Goal: Transaction & Acquisition: Purchase product/service

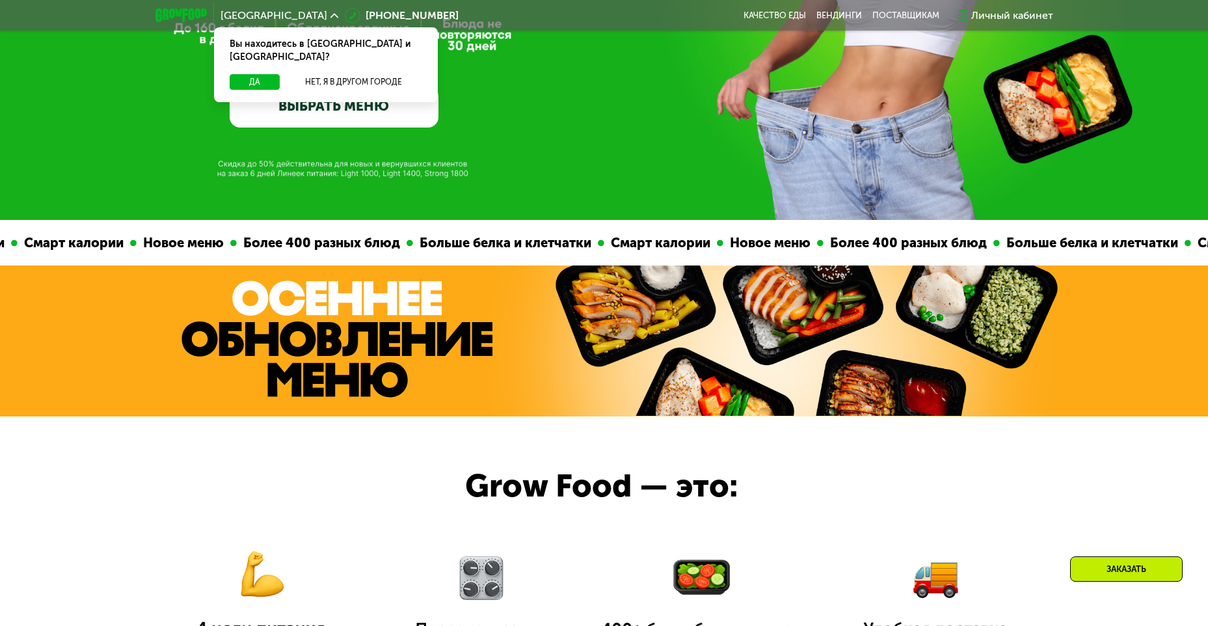
click at [389, 108] on link "ВЫБРАТЬ МЕНЮ" at bounding box center [334, 107] width 209 height 42
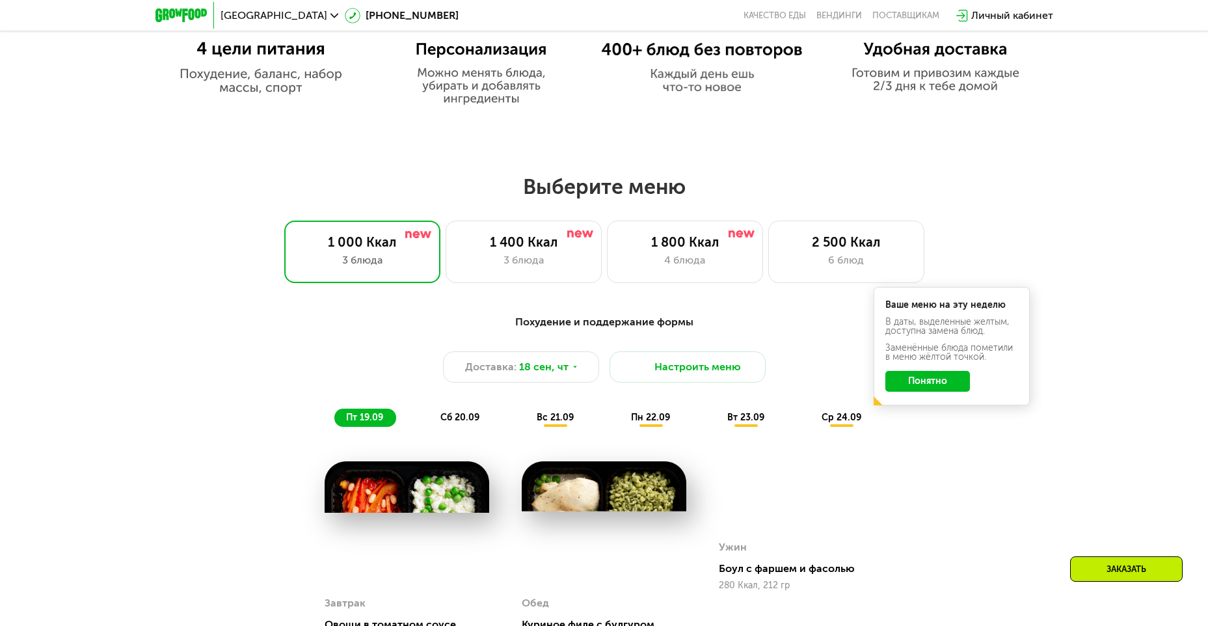
scroll to position [1053, 0]
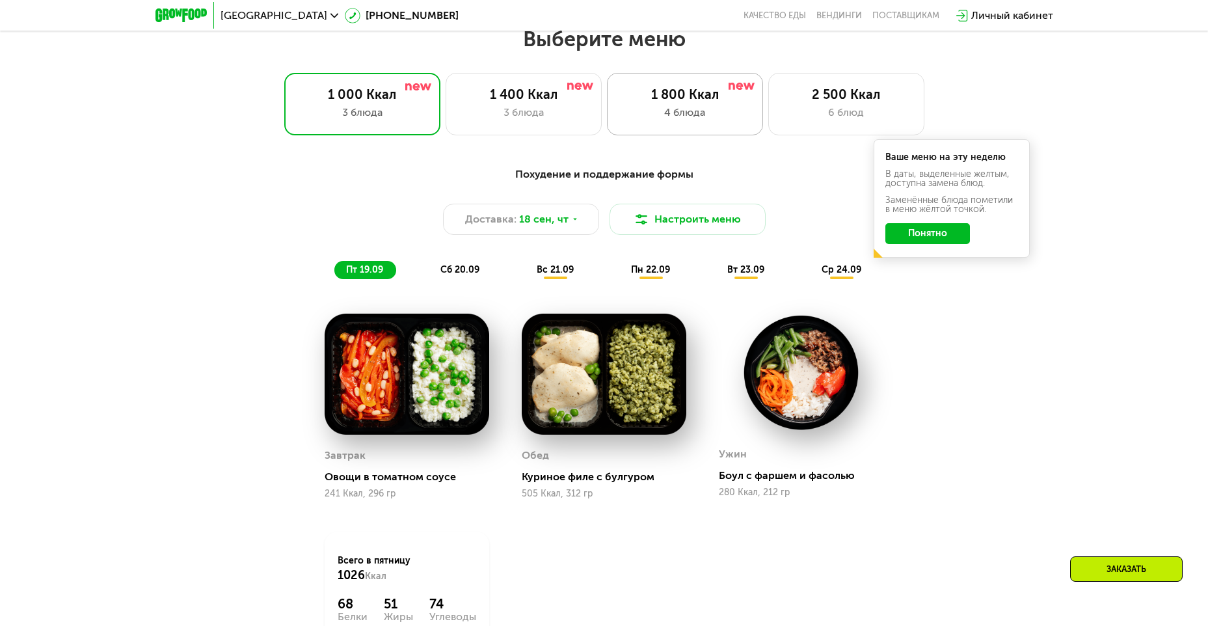
click at [714, 114] on div "4 блюда" at bounding box center [685, 113] width 129 height 16
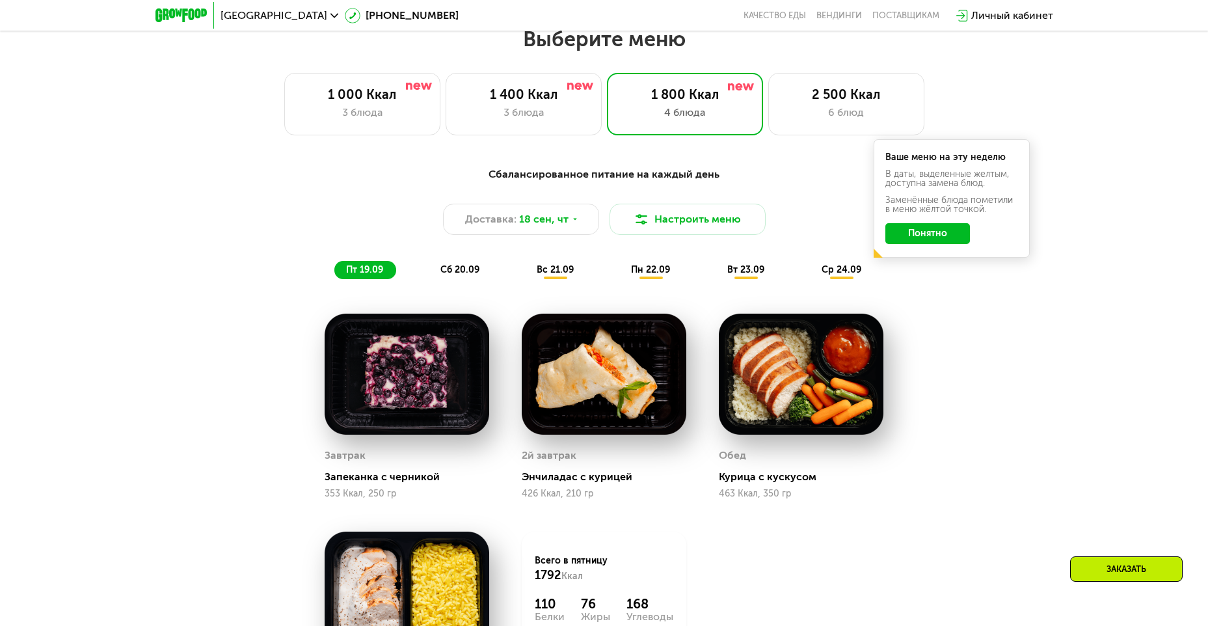
click at [915, 235] on button "Понятно" at bounding box center [927, 233] width 85 height 21
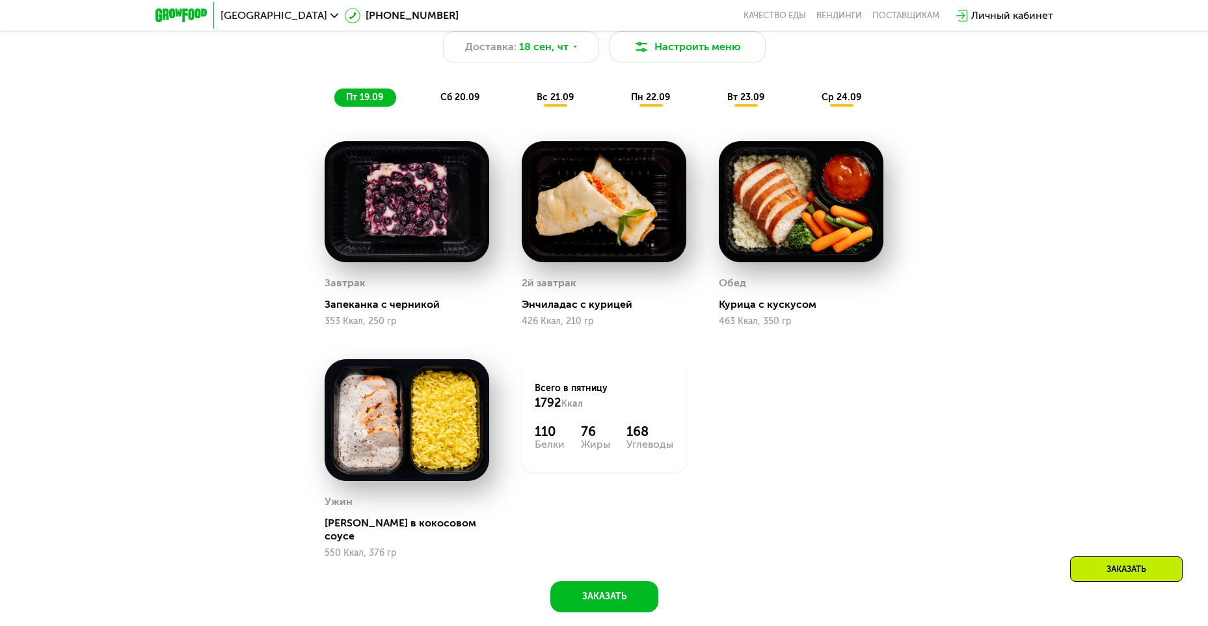
scroll to position [1248, 0]
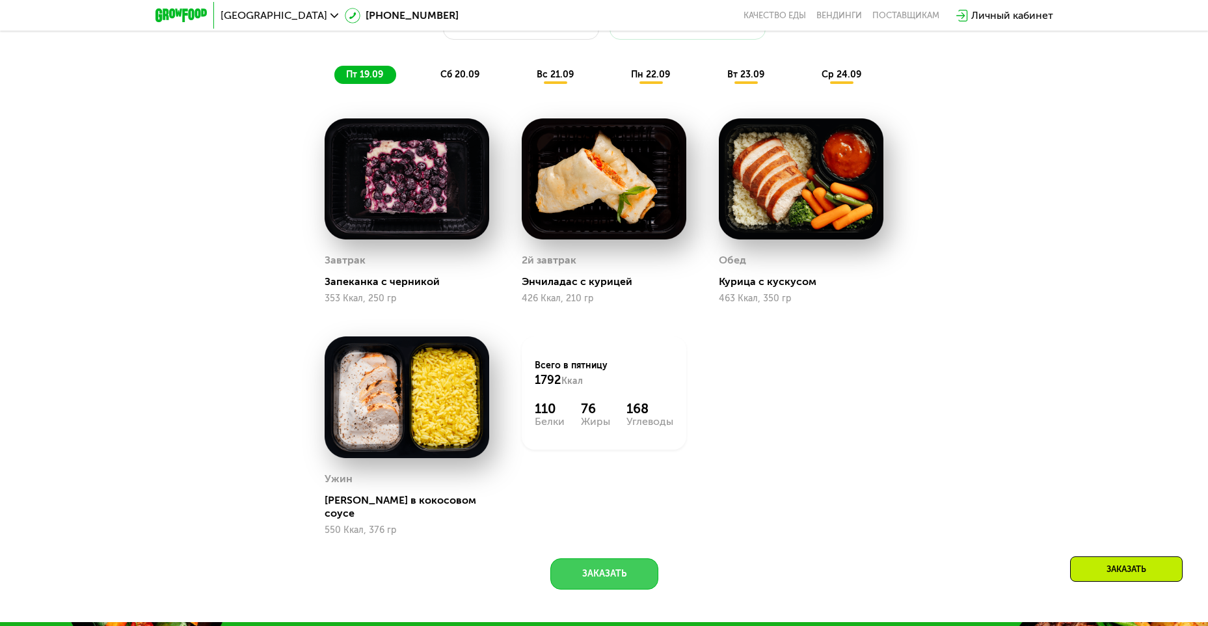
click at [613, 565] on button "Заказать" at bounding box center [604, 573] width 108 height 31
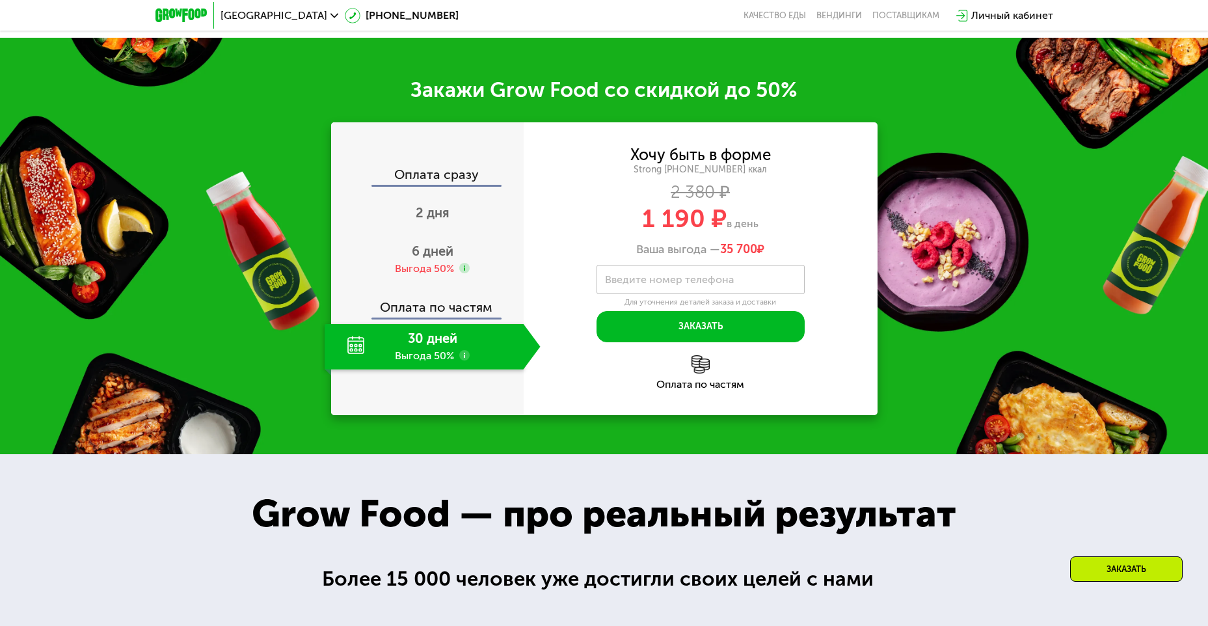
scroll to position [1861, 0]
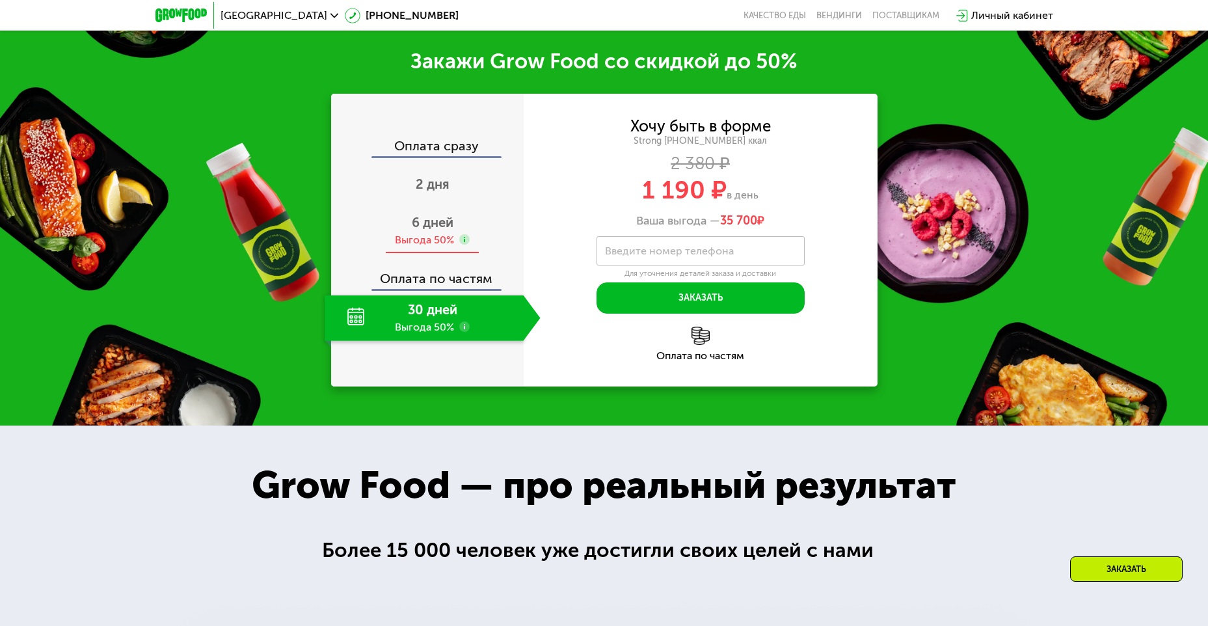
click at [436, 233] on div "Выгода 50%" at bounding box center [424, 240] width 59 height 14
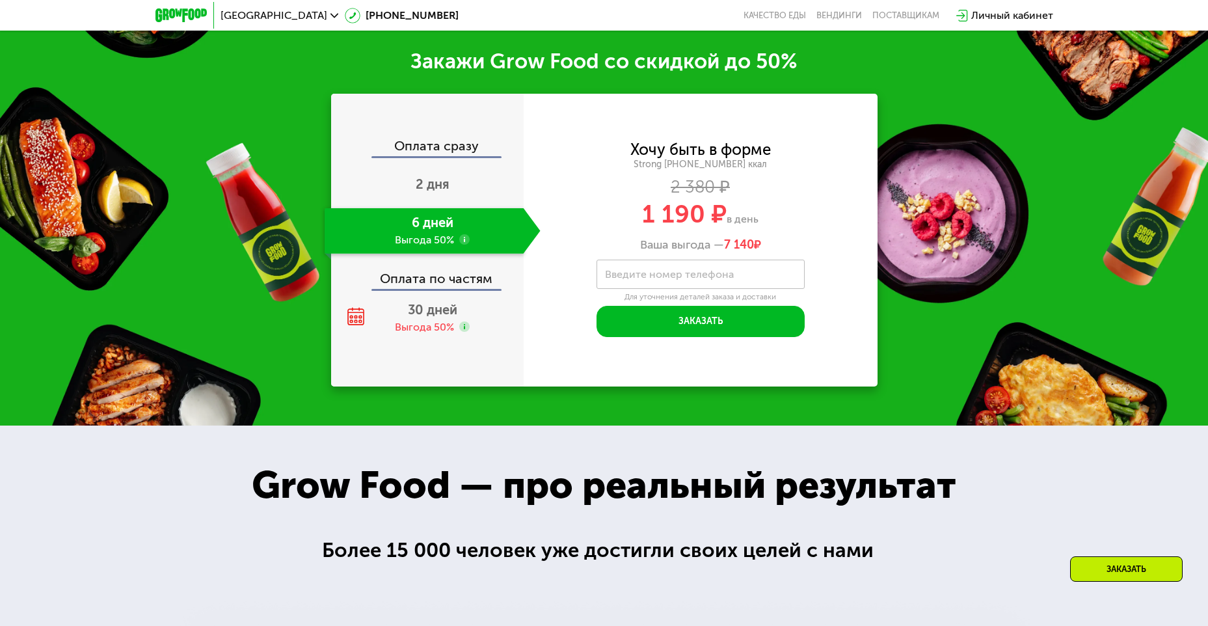
click at [443, 140] on div "Оплата сразу" at bounding box center [427, 147] width 191 height 17
click at [426, 187] on div "2 дня" at bounding box center [433, 186] width 216 height 46
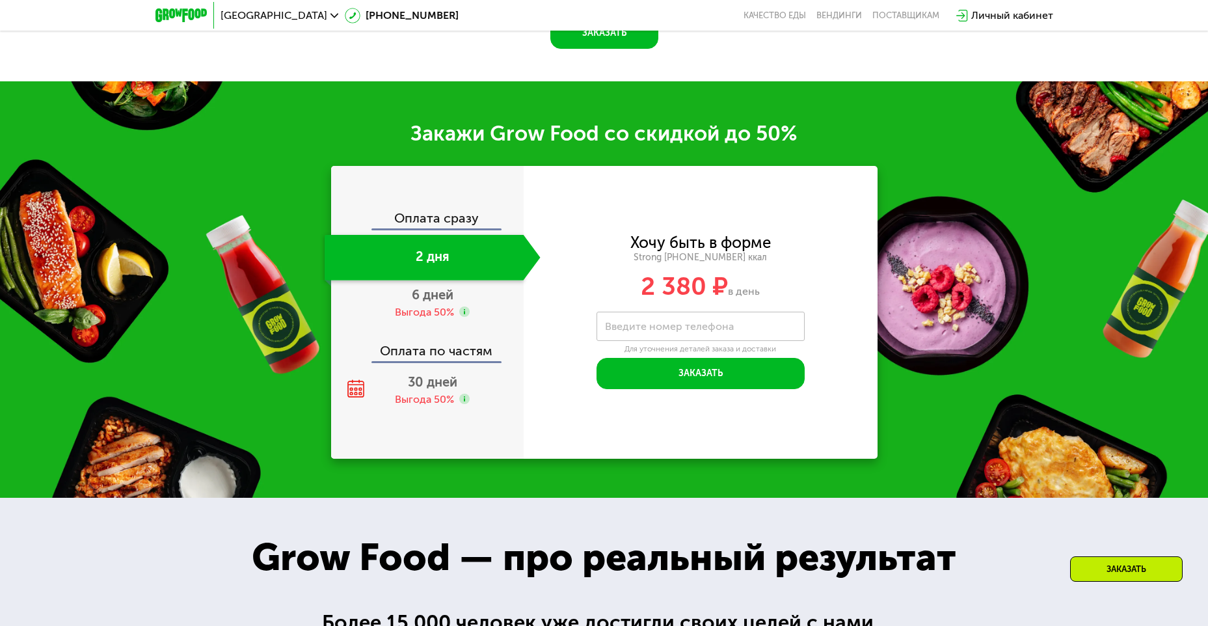
scroll to position [1783, 0]
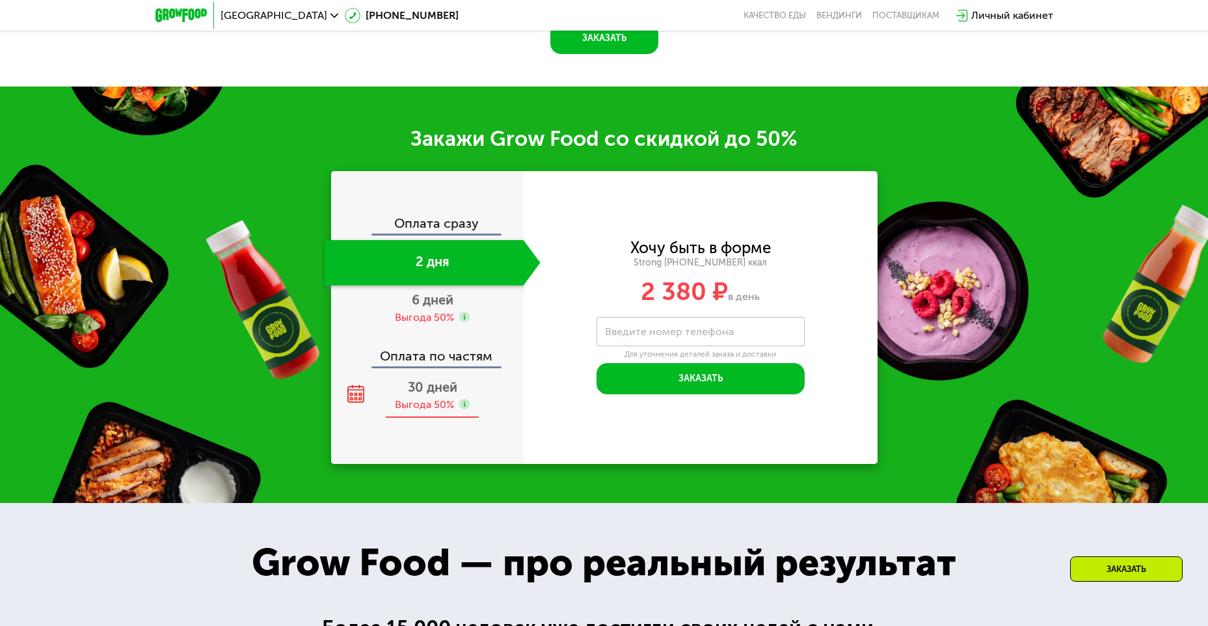
click at [441, 373] on div "30 дней Выгода 50%" at bounding box center [433, 396] width 216 height 46
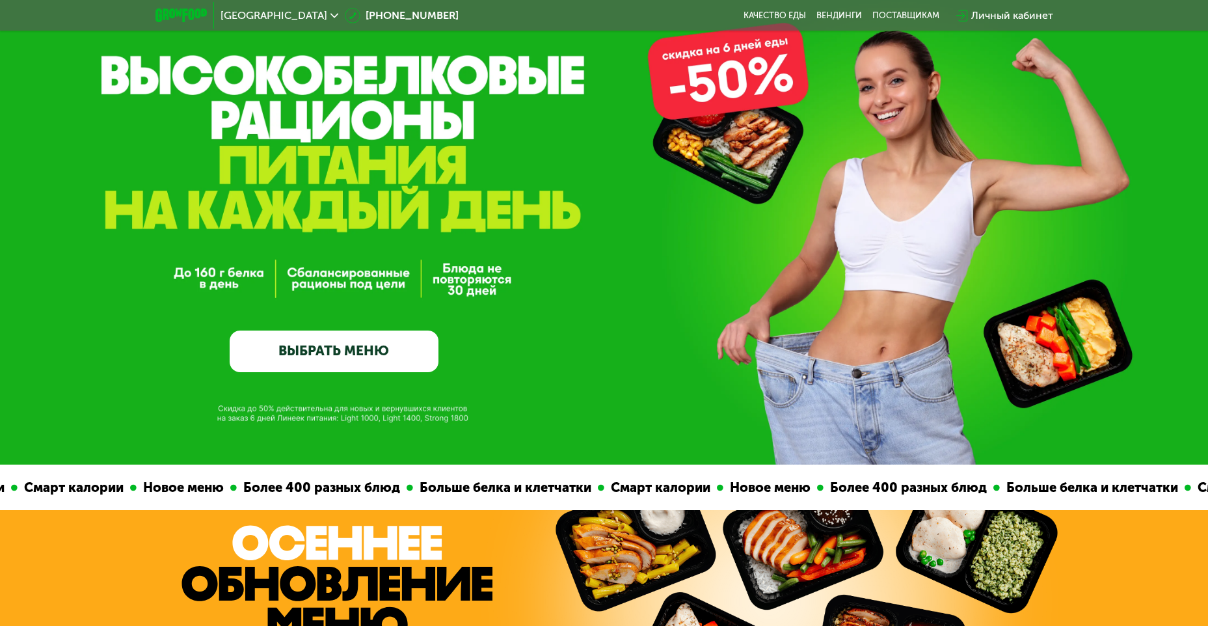
scroll to position [0, 0]
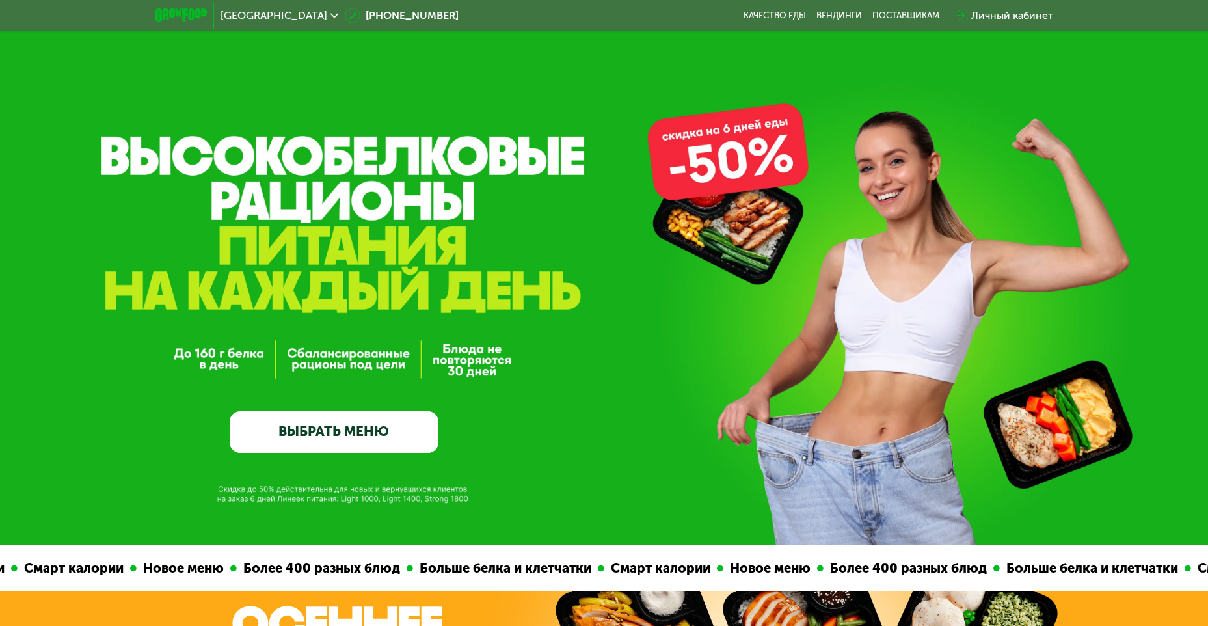
click at [351, 421] on link "ВЫБРАТЬ МЕНЮ" at bounding box center [334, 432] width 209 height 42
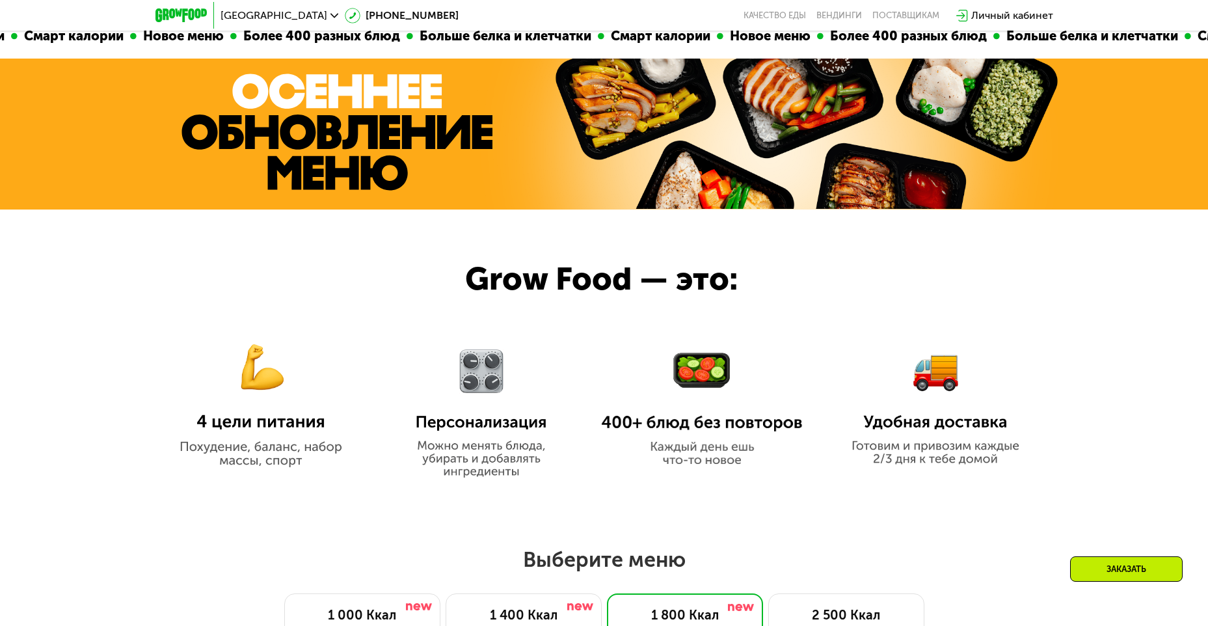
scroll to position [272, 0]
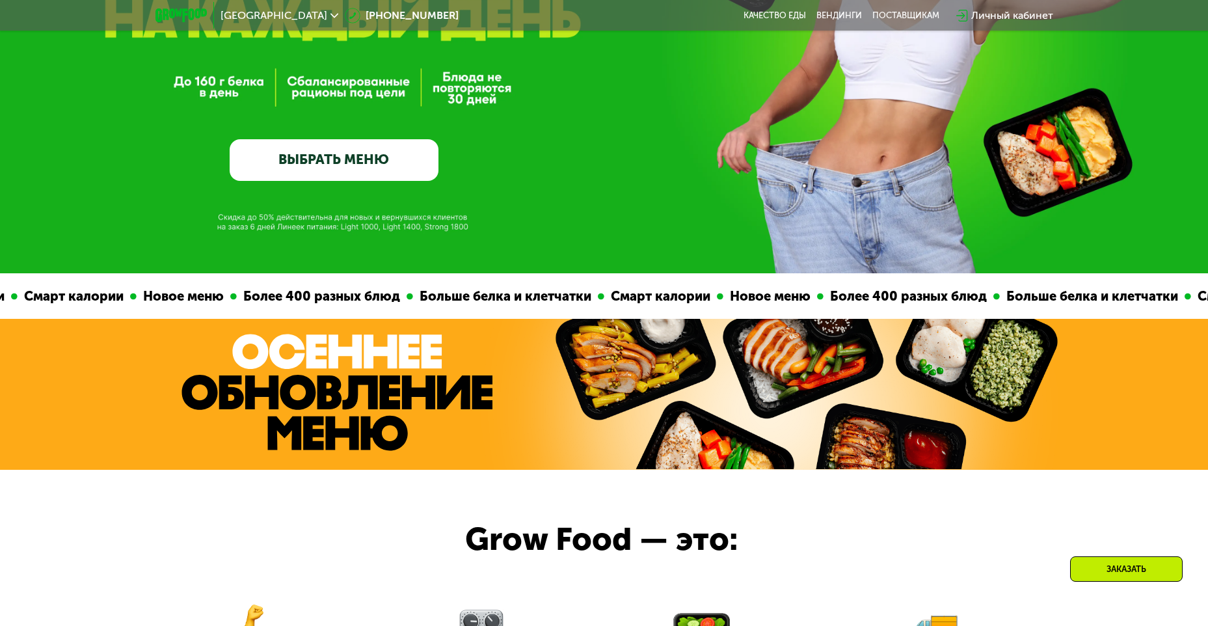
click at [963, 113] on div "GrowFood — доставка правильного питания ВЫБРАТЬ МЕНЮ" at bounding box center [604, 51] width 1208 height 260
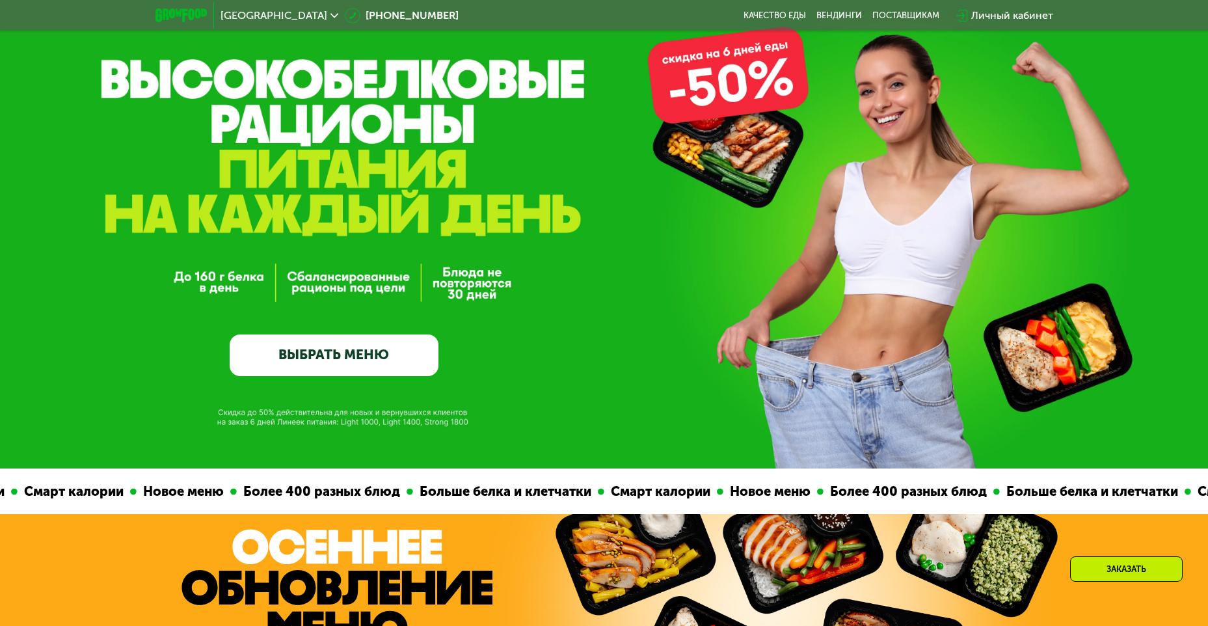
click at [280, 145] on div "GrowFood — доставка правильного питания ВЫБРАТЬ МЕНЮ" at bounding box center [334, 246] width 209 height 260
click at [297, 180] on div "GrowFood — доставка правильного питания ВЫБРАТЬ МЕНЮ" at bounding box center [334, 246] width 209 height 260
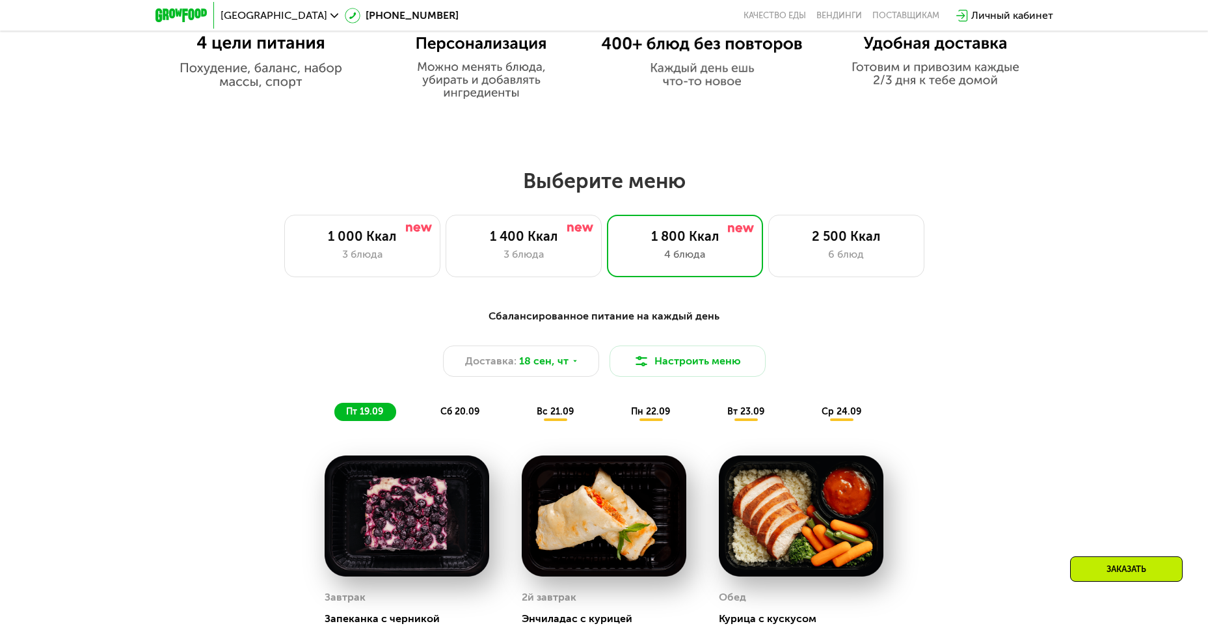
scroll to position [1106, 0]
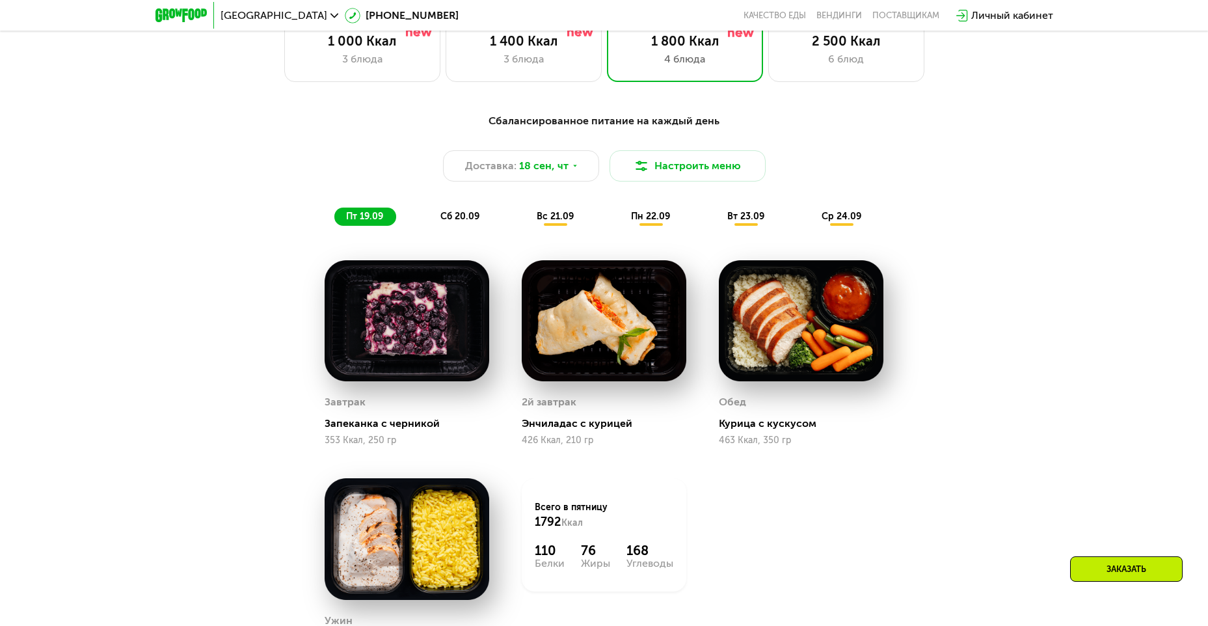
click at [597, 429] on div "Энчиладас с курицей" at bounding box center [609, 423] width 175 height 13
click at [597, 335] on img at bounding box center [604, 320] width 165 height 121
click at [563, 222] on span "вс 21.09" at bounding box center [555, 216] width 37 height 11
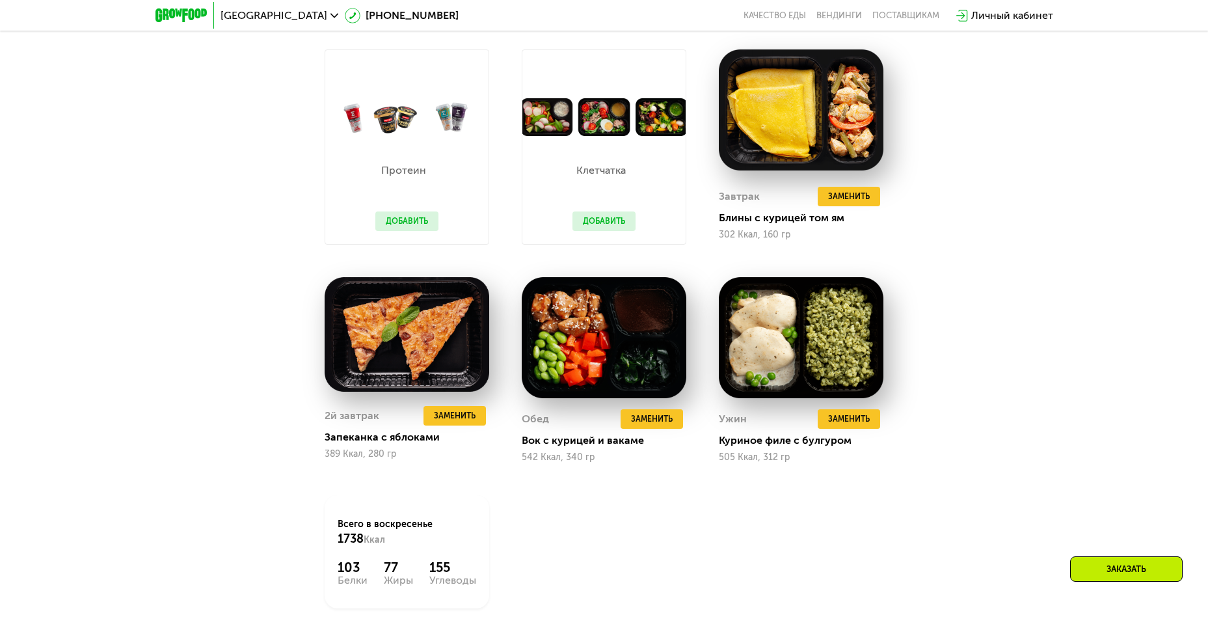
scroll to position [1366, 0]
